Goal: Information Seeking & Learning: Learn about a topic

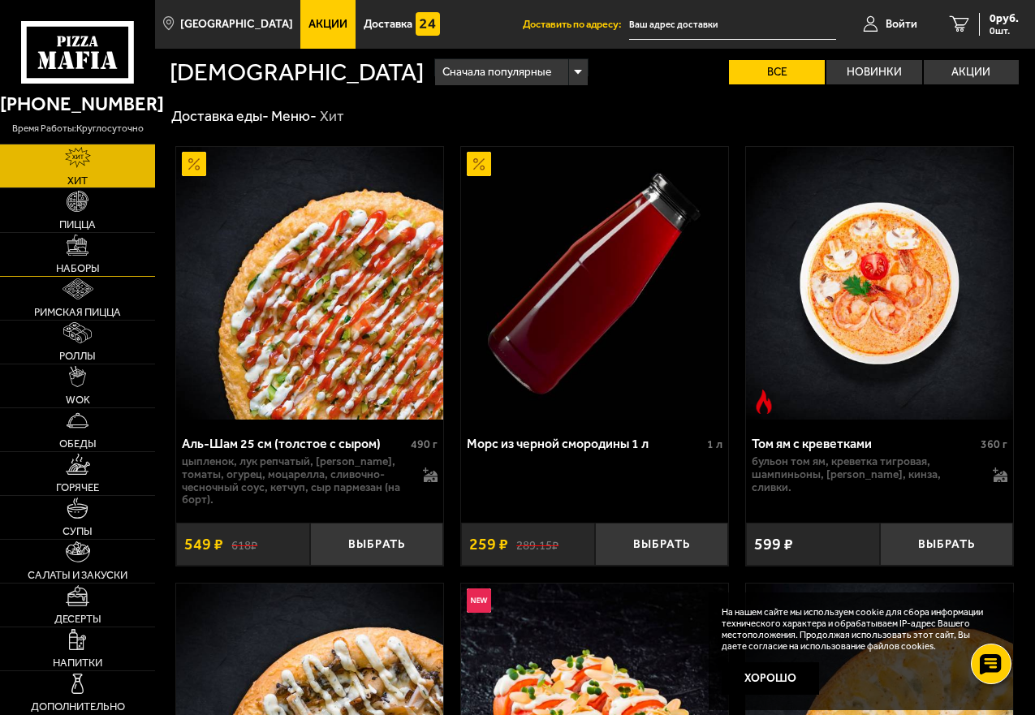
click at [76, 255] on img at bounding box center [78, 246] width 22 height 22
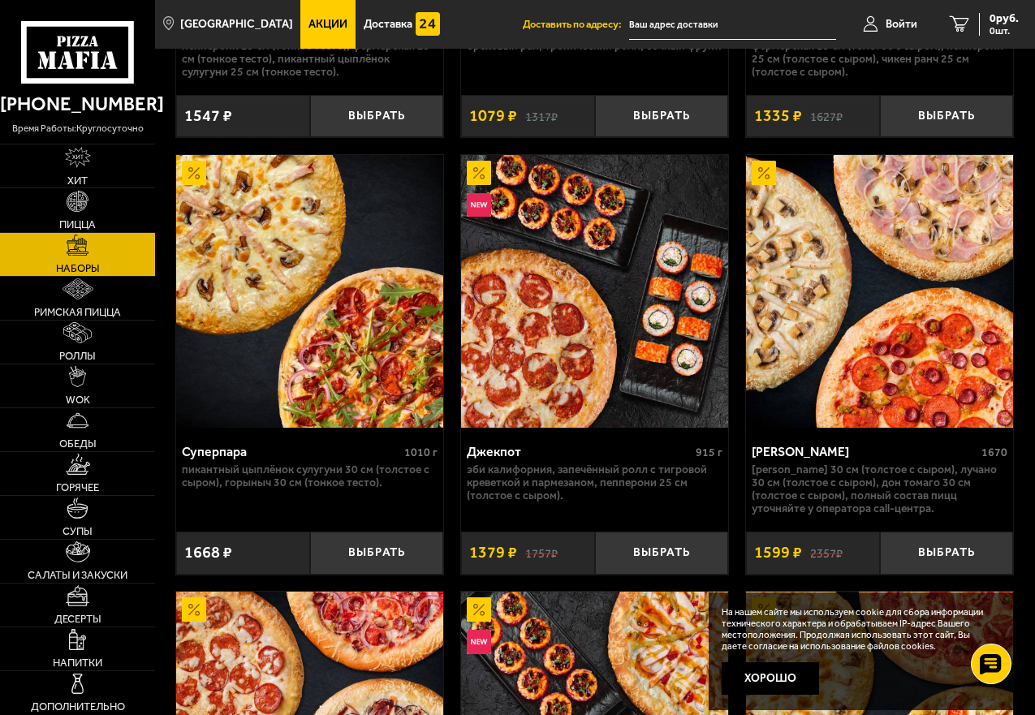
scroll to position [1651, 0]
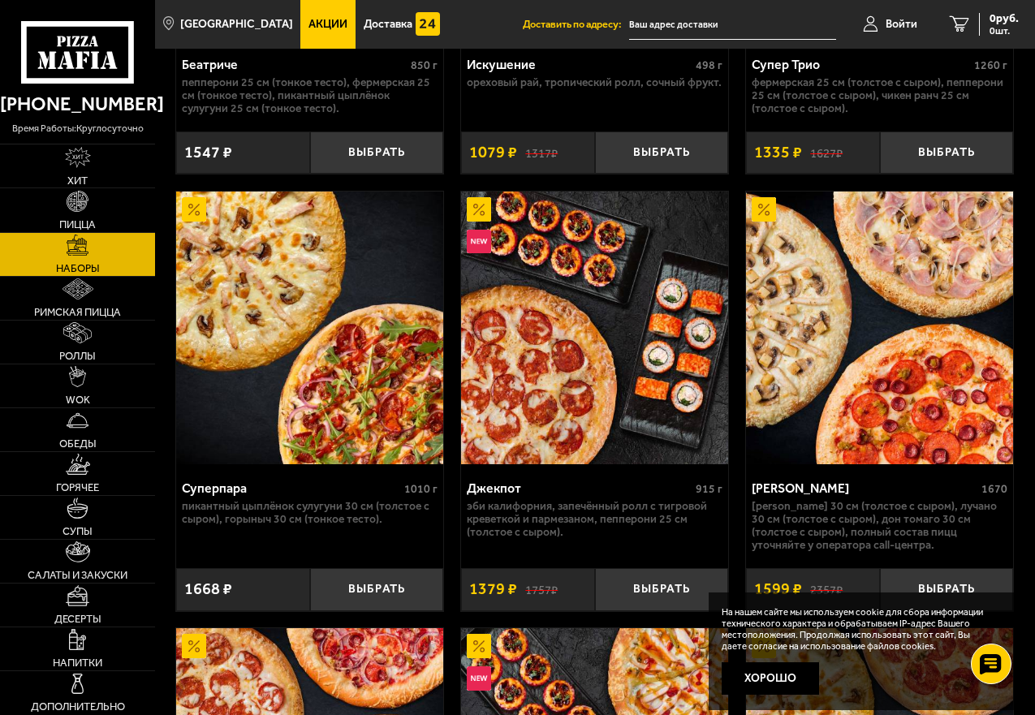
click at [314, 26] on span "Акции" at bounding box center [328, 24] width 39 height 11
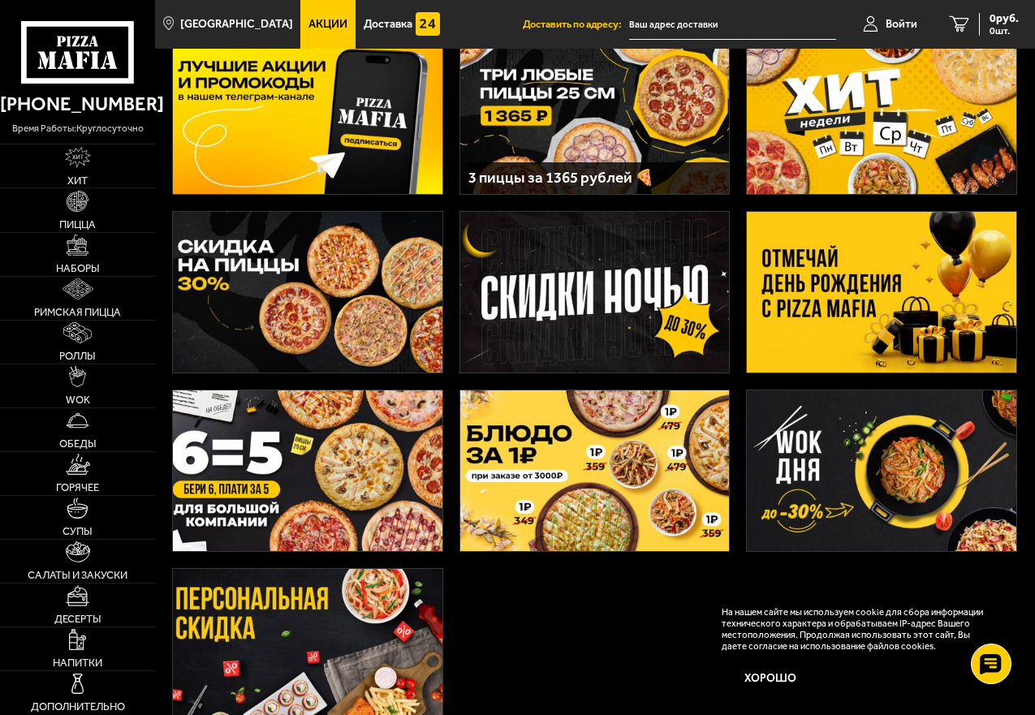
scroll to position [244, 0]
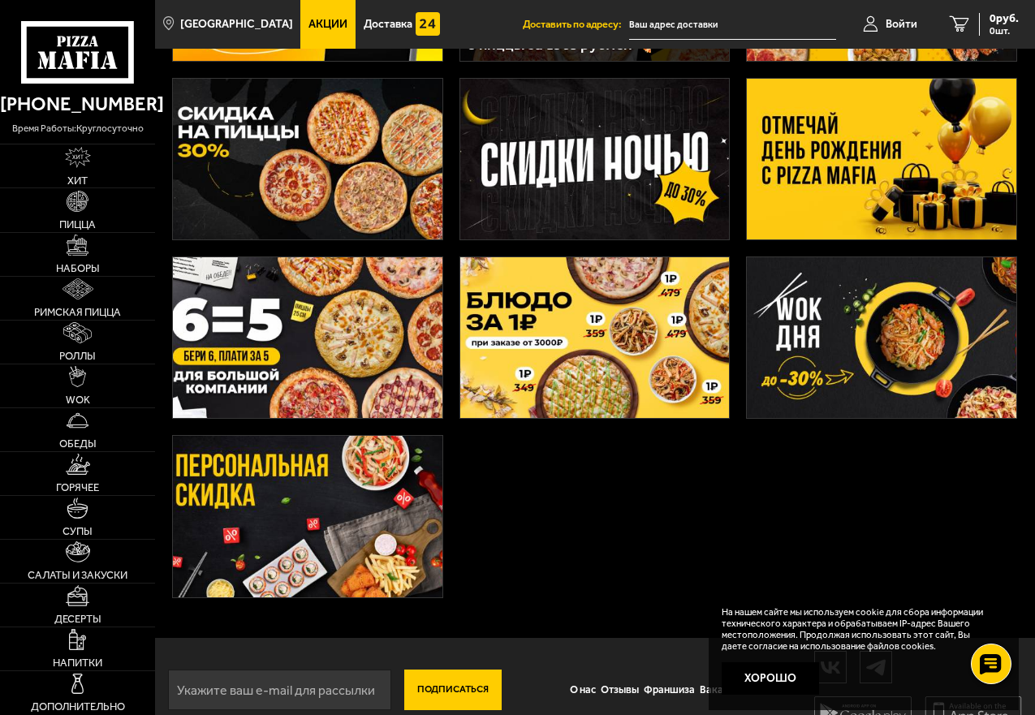
click at [310, 171] on img at bounding box center [308, 159] width 270 height 161
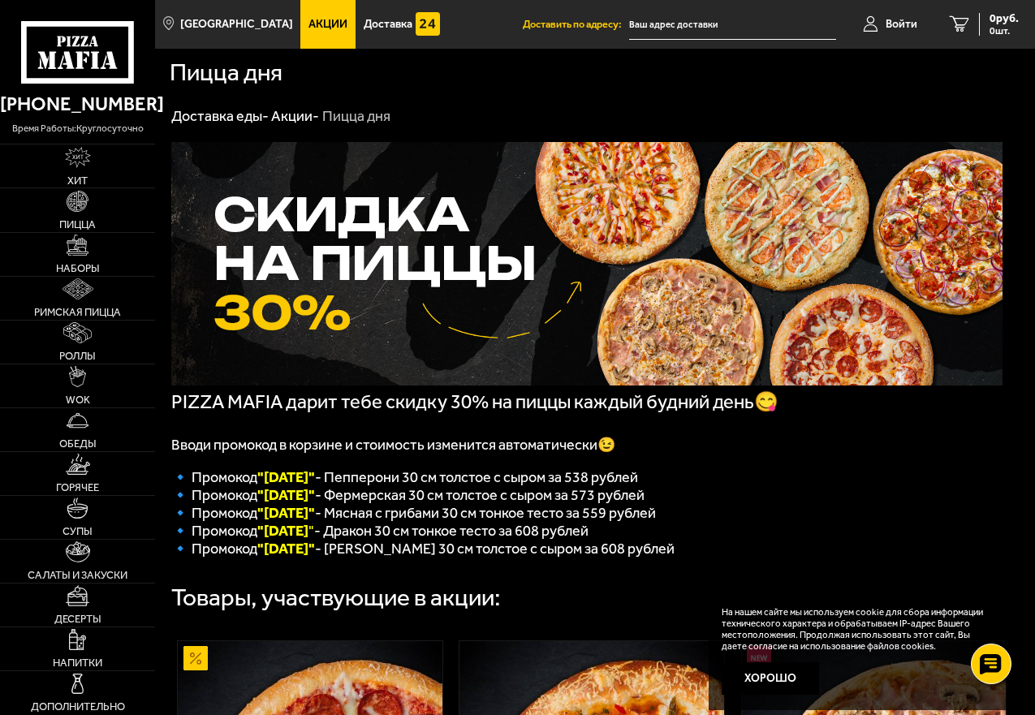
click at [308, 12] on link "Акции" at bounding box center [327, 24] width 55 height 49
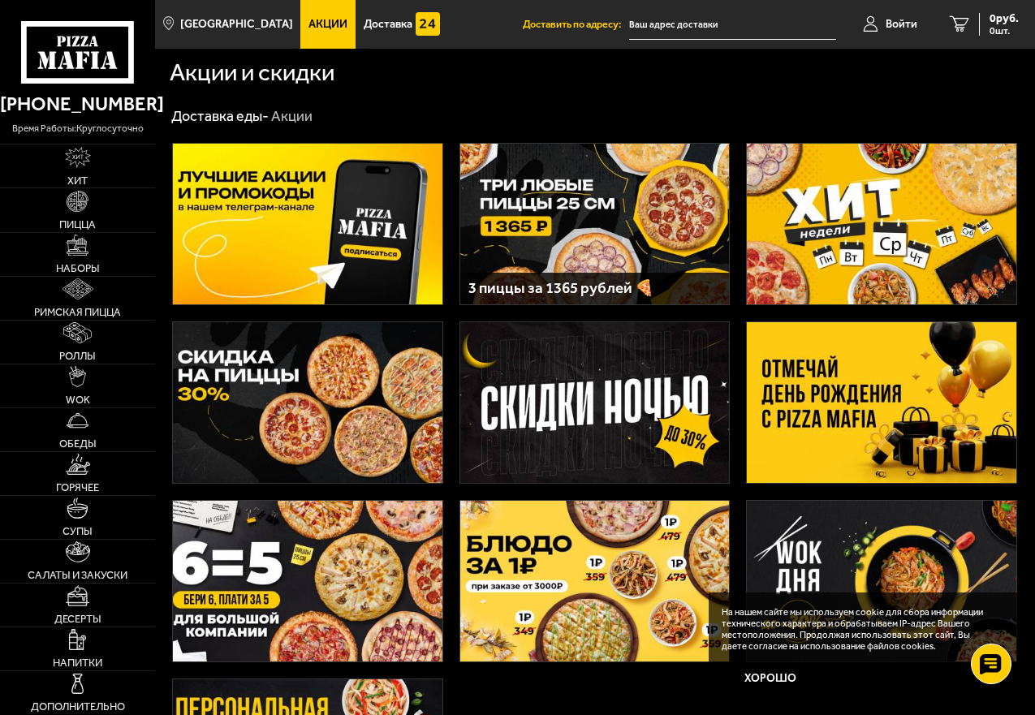
click at [272, 238] on img at bounding box center [308, 224] width 270 height 161
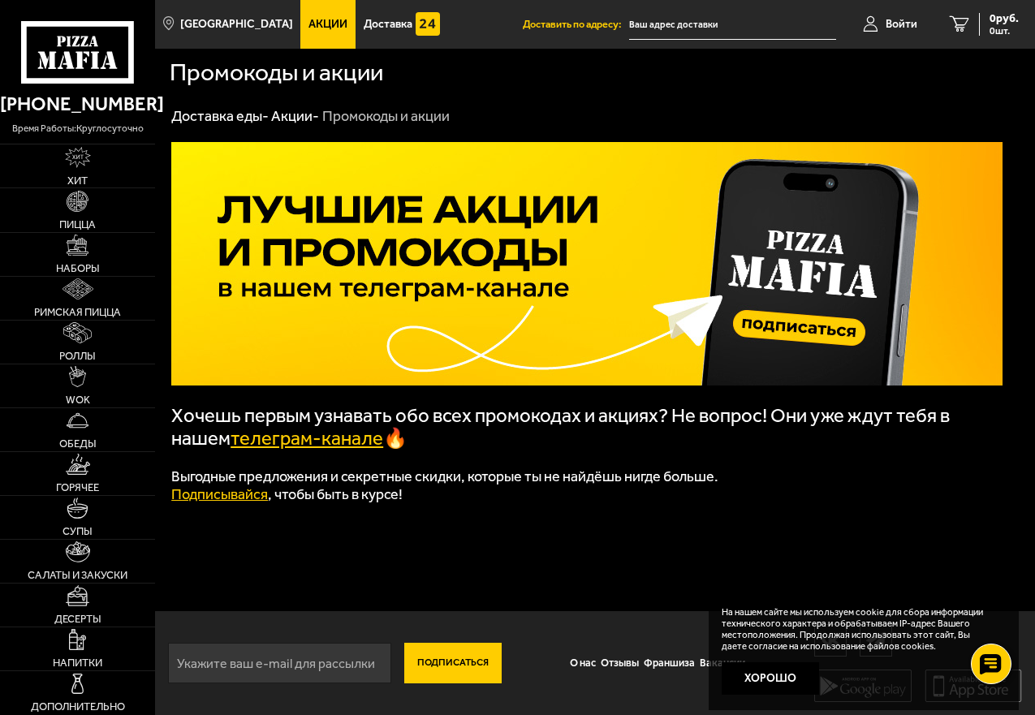
scroll to position [1, 0]
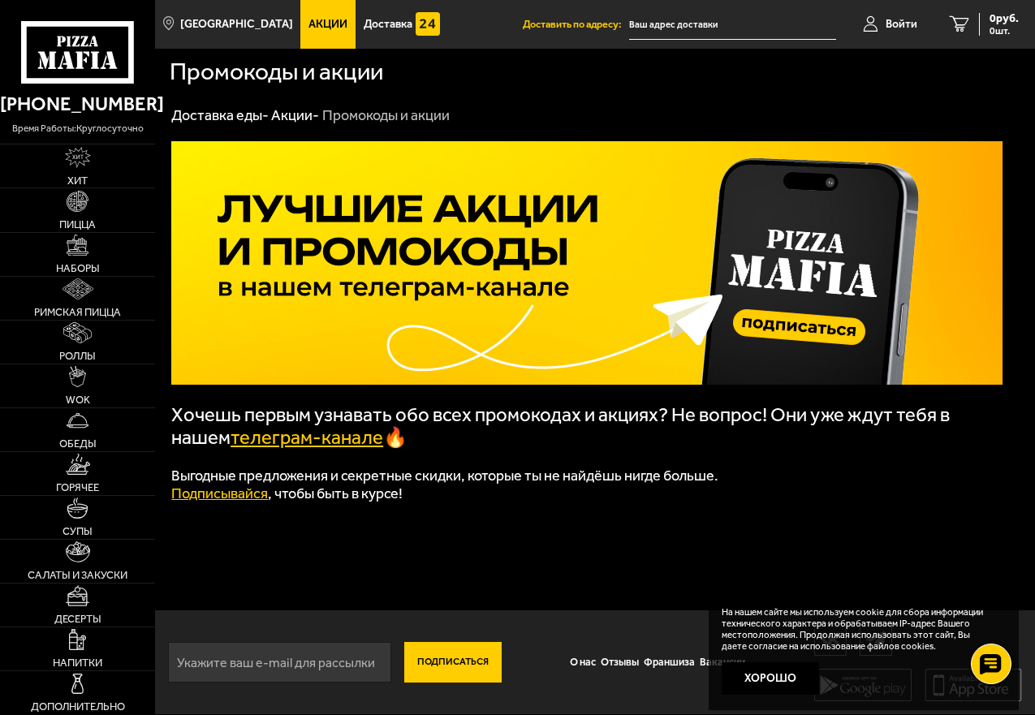
click at [318, 442] on link "телеграм-канале" at bounding box center [307, 437] width 153 height 23
